Goal: Navigation & Orientation: Find specific page/section

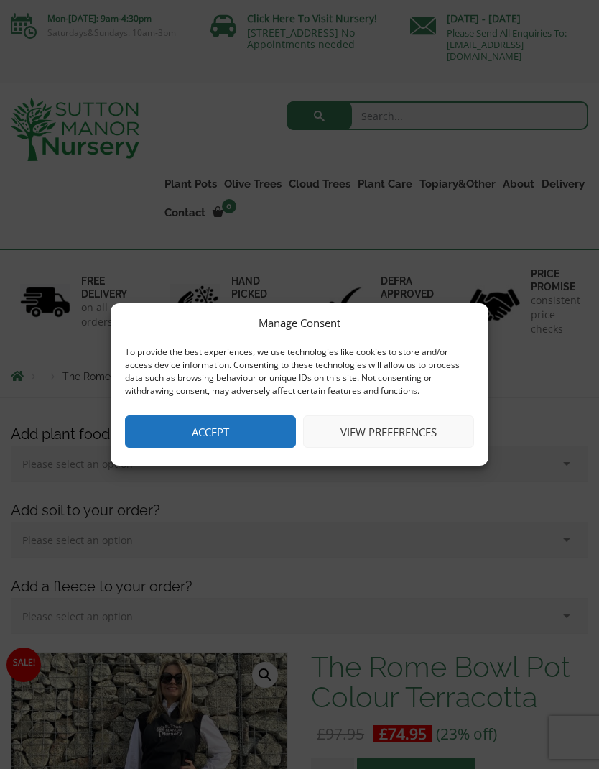
click at [251, 424] on button "Accept" at bounding box center [210, 431] width 171 height 32
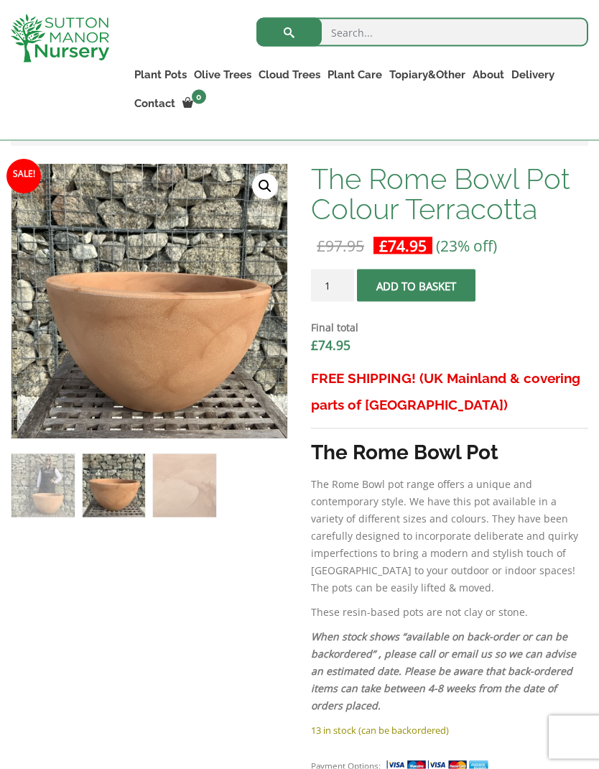
scroll to position [463, 0]
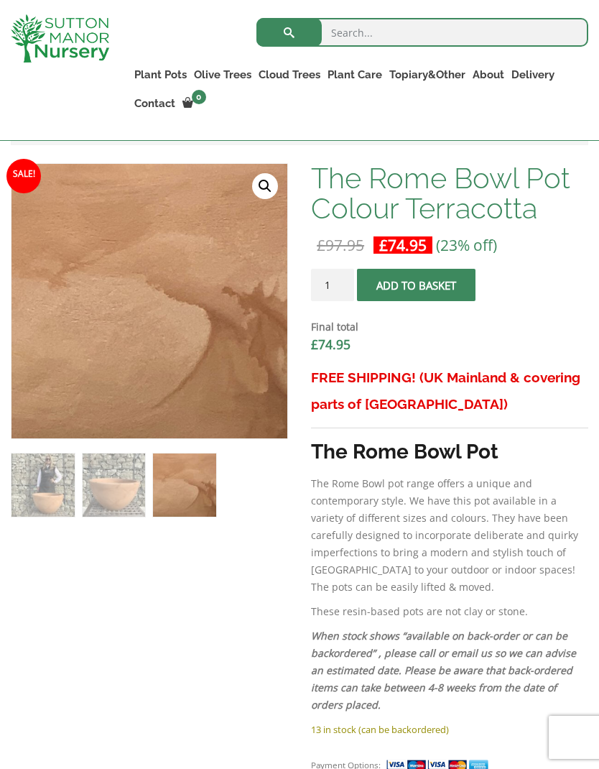
click at [74, 453] on img at bounding box center [42, 484] width 63 height 63
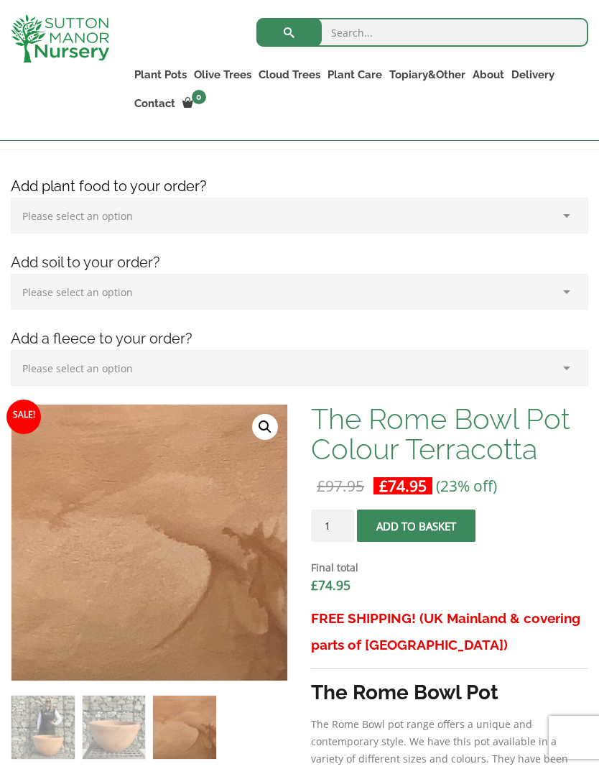
scroll to position [0, 0]
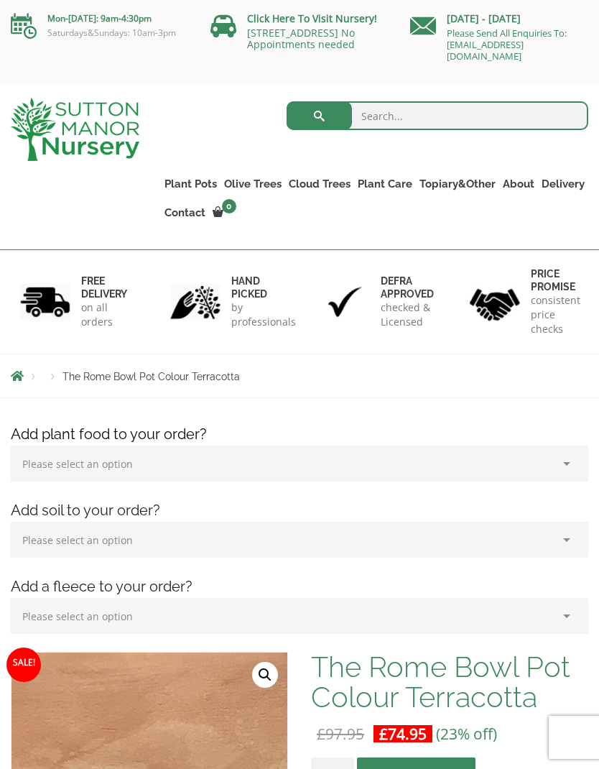
click at [0, 0] on link "The Old Stone Pots" at bounding box center [0, 0] width 0 height 0
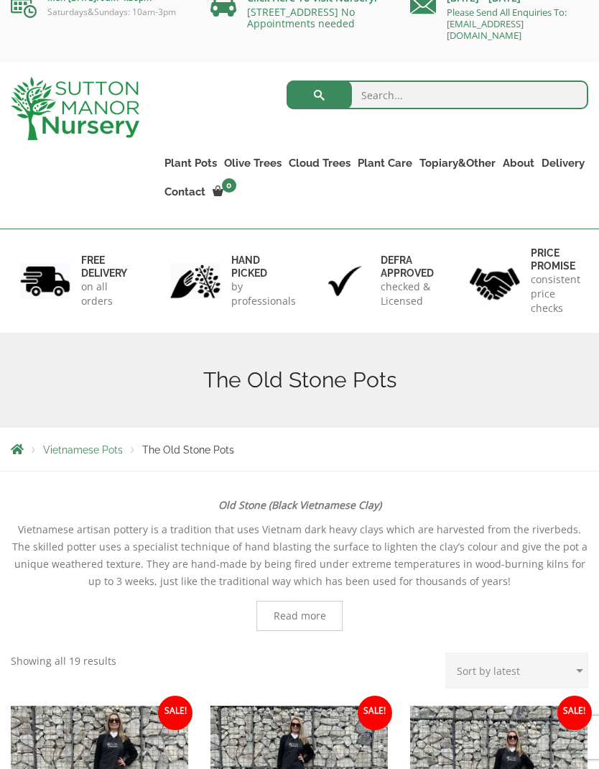
scroll to position [20, 0]
click at [0, 0] on link "Vietnamese Pots" at bounding box center [0, 0] width 0 height 0
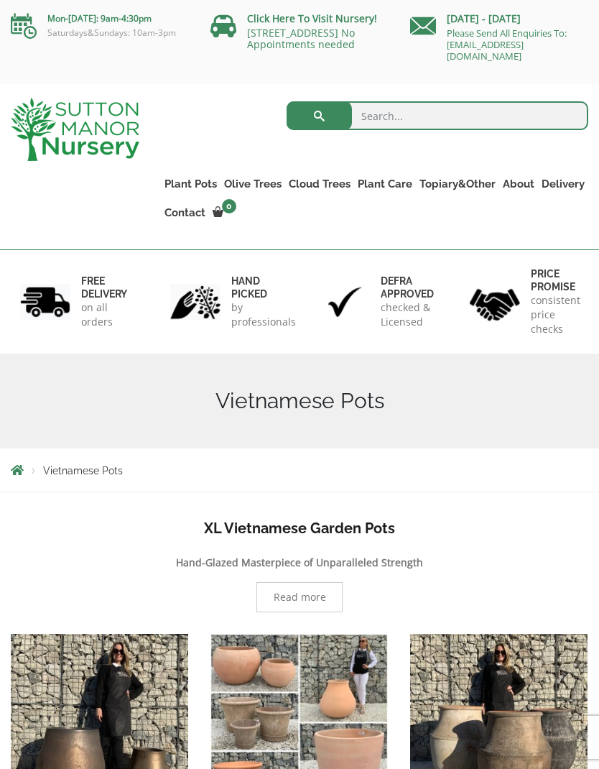
click at [0, 0] on link "Shallow Bowl Grande" at bounding box center [0, 0] width 0 height 0
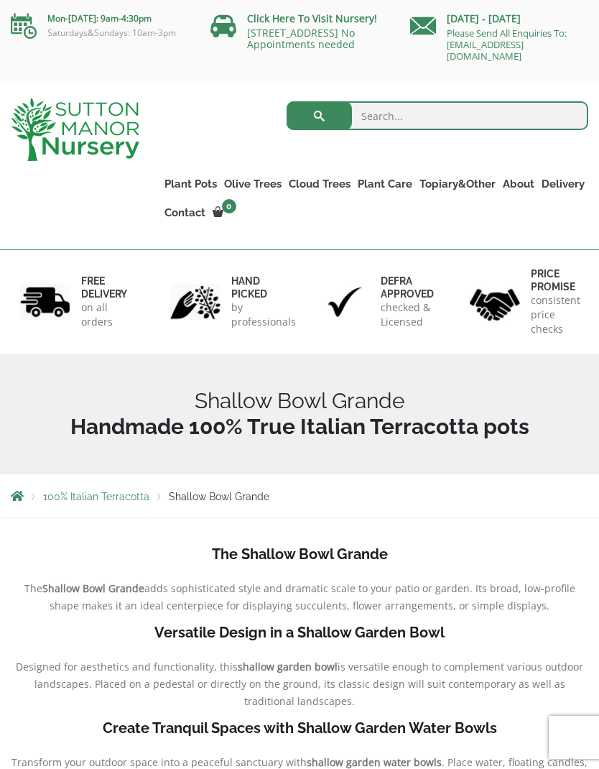
click at [359, 236] on div "Search for: Plant Pots Resin Bonded Pots The Amalfi Pots The Milan Pots The Cap…" at bounding box center [375, 166] width 450 height 166
